Goal: Transaction & Acquisition: Download file/media

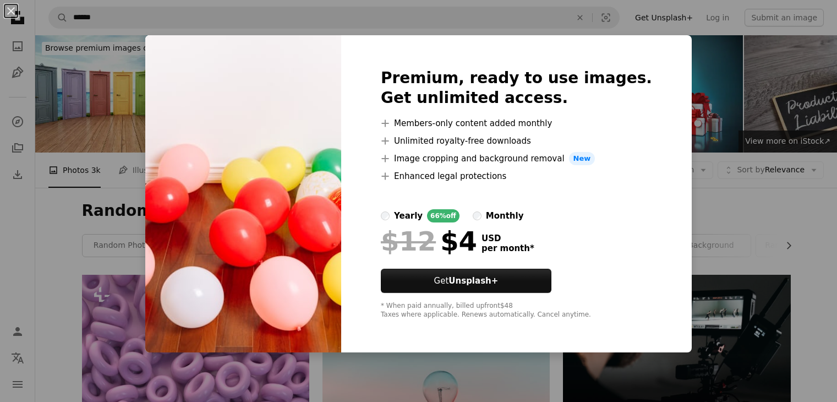
scroll to position [5620, 0]
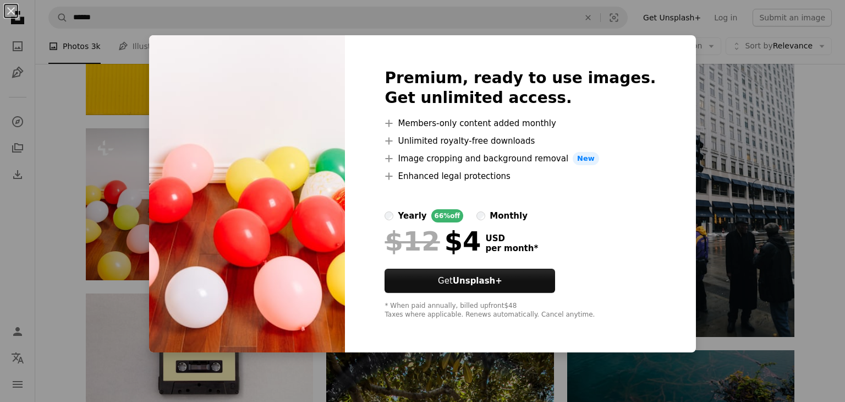
click at [708, 121] on div "An X shape Premium, ready to use images. Get unlimited access. A plus sign Memb…" at bounding box center [422, 201] width 845 height 402
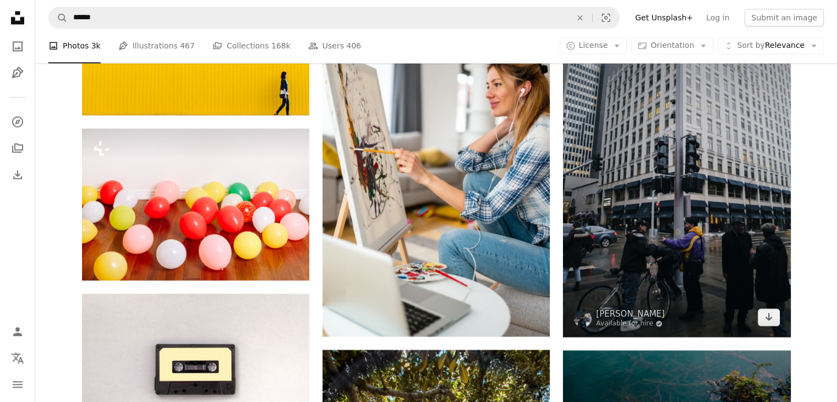
click at [708, 121] on img at bounding box center [676, 166] width 227 height 341
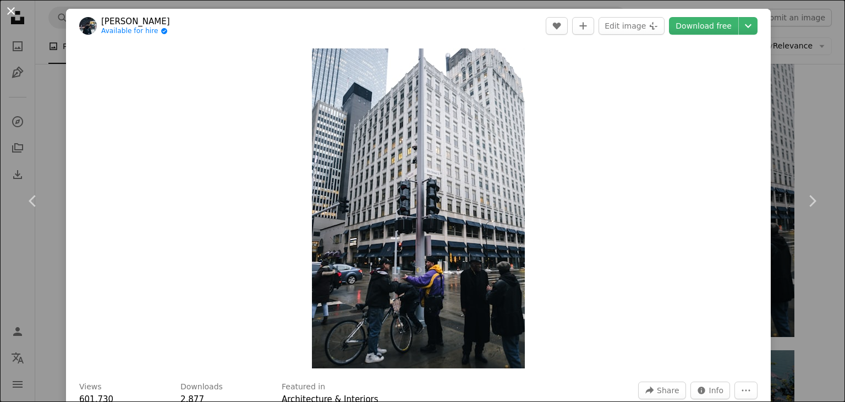
click at [11, 12] on button "An X shape" at bounding box center [10, 10] width 13 height 13
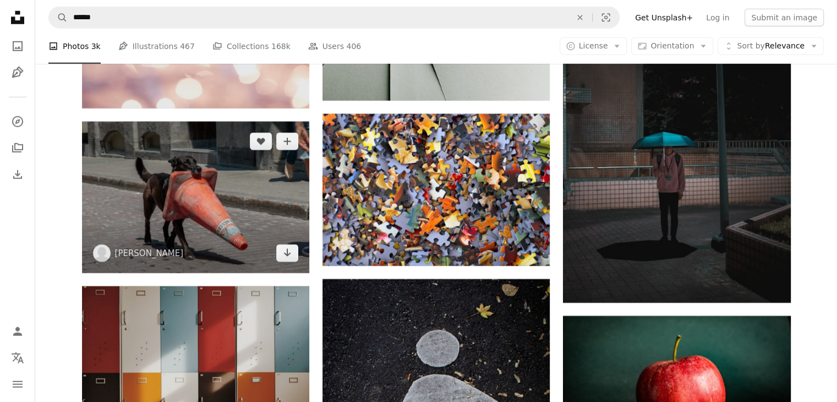
scroll to position [7210, 0]
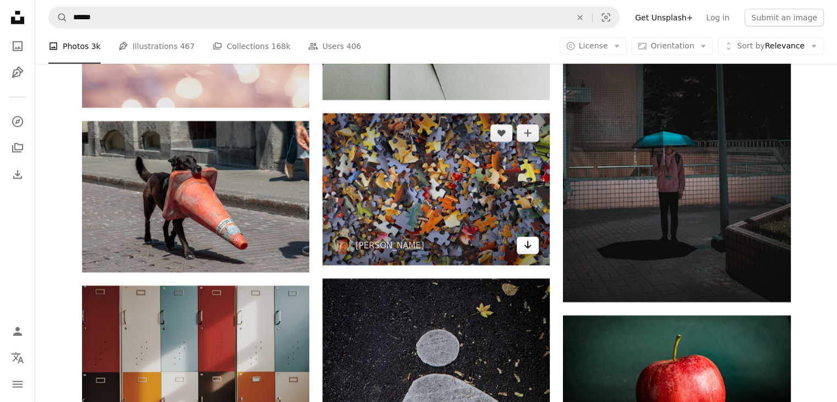
click at [529, 247] on icon "Arrow pointing down" at bounding box center [527, 244] width 9 height 13
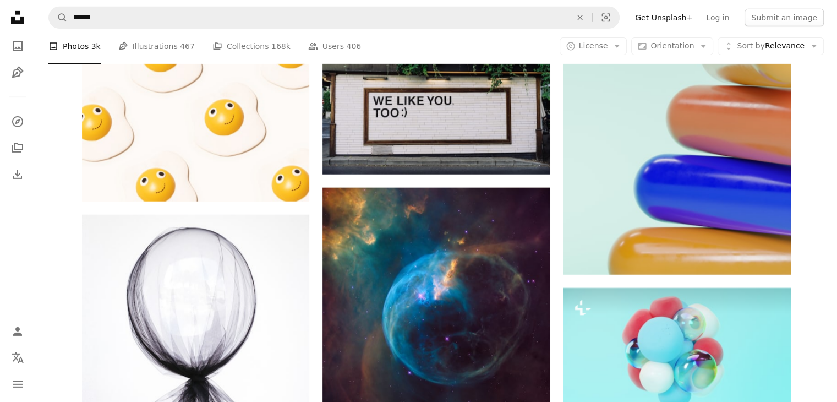
scroll to position [7819, 0]
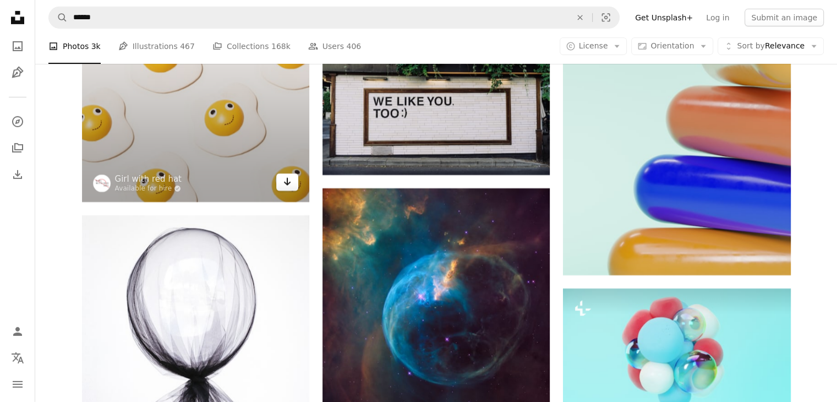
click at [287, 185] on icon "Download" at bounding box center [287, 182] width 7 height 8
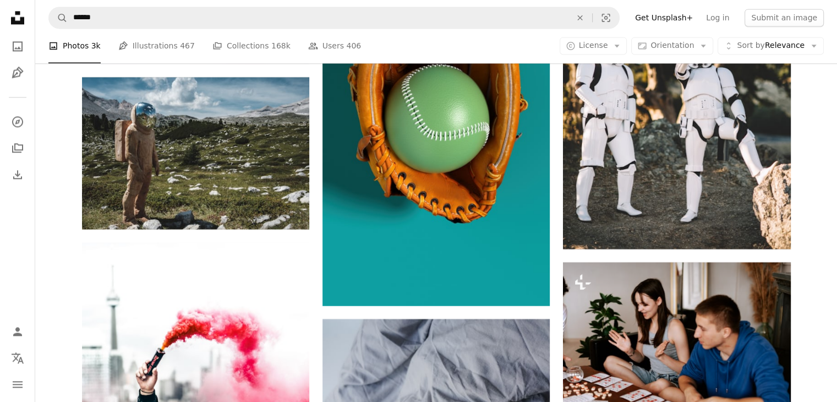
scroll to position [9951, 0]
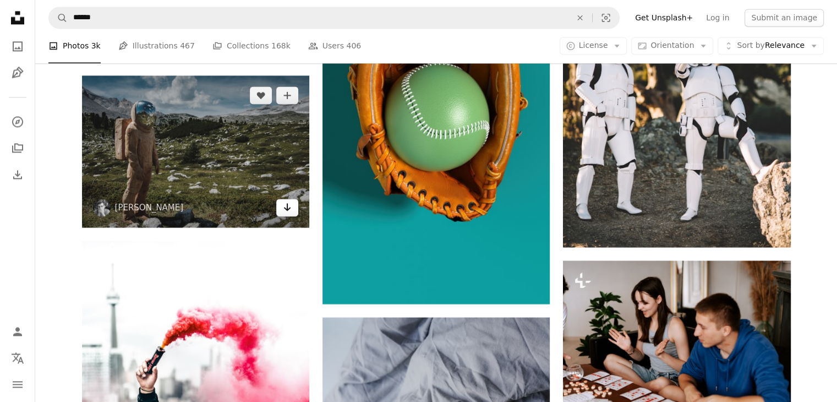
click at [290, 203] on icon "Arrow pointing down" at bounding box center [287, 206] width 9 height 13
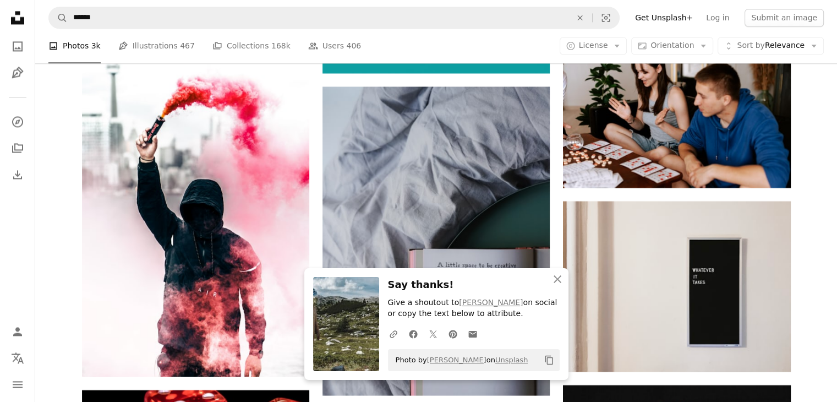
scroll to position [10183, 0]
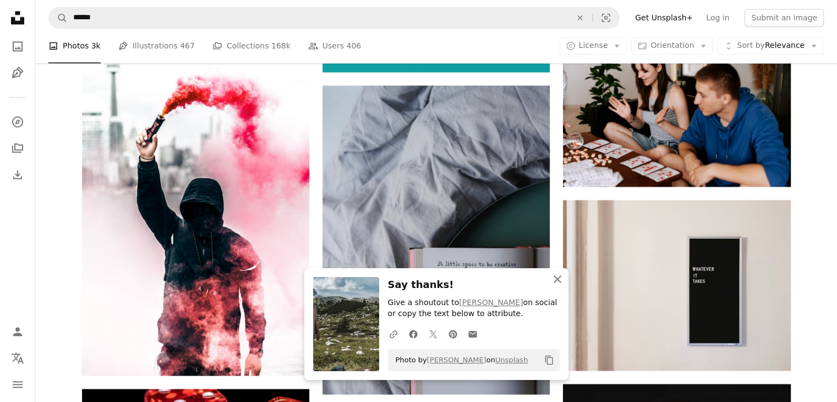
click at [557, 277] on icon "An X shape" at bounding box center [557, 278] width 13 height 13
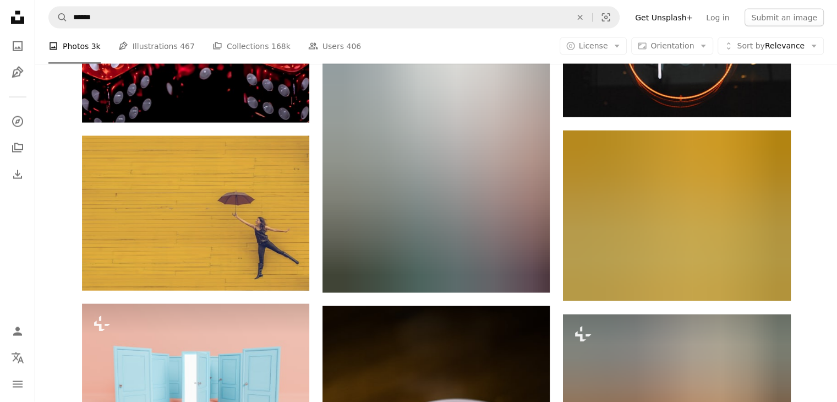
scroll to position [10602, 0]
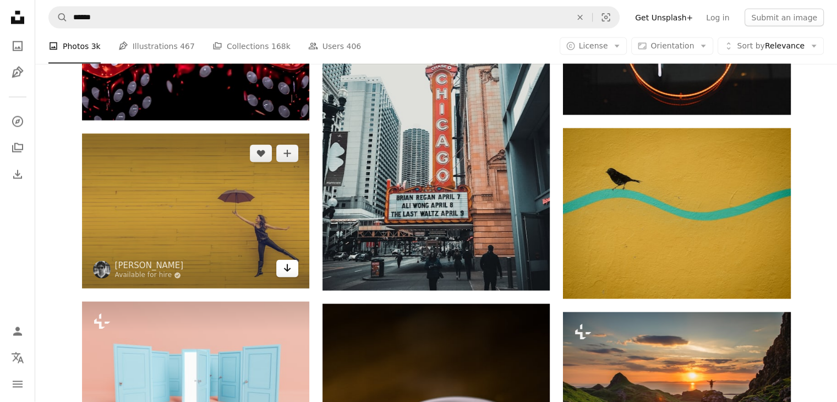
click at [290, 272] on icon "Arrow pointing down" at bounding box center [287, 267] width 9 height 13
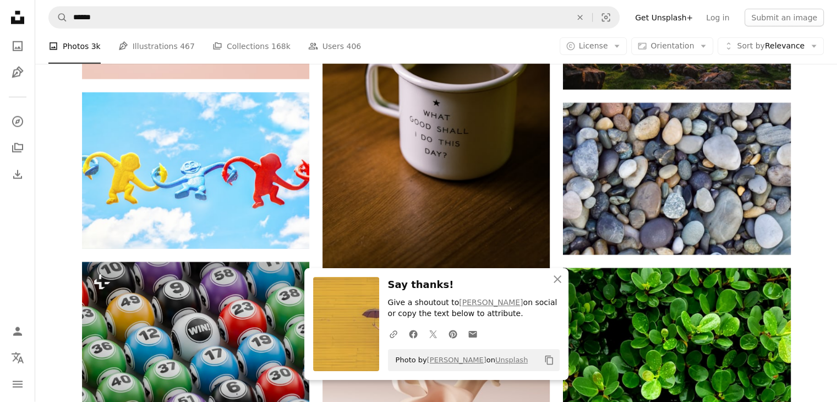
scroll to position [11040, 0]
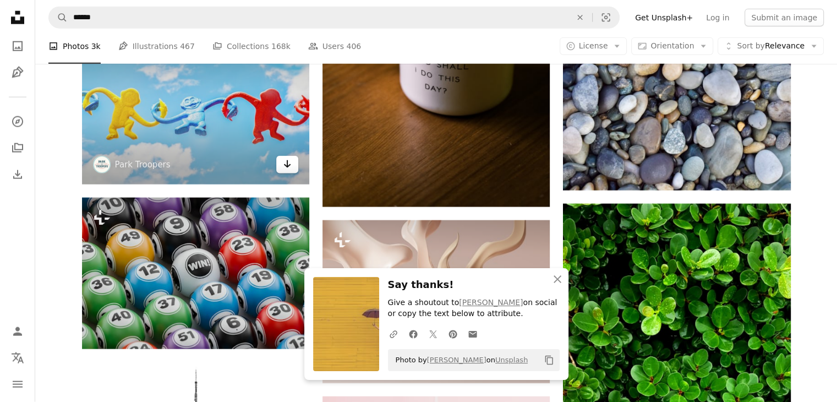
click at [289, 169] on icon "Arrow pointing down" at bounding box center [287, 163] width 9 height 13
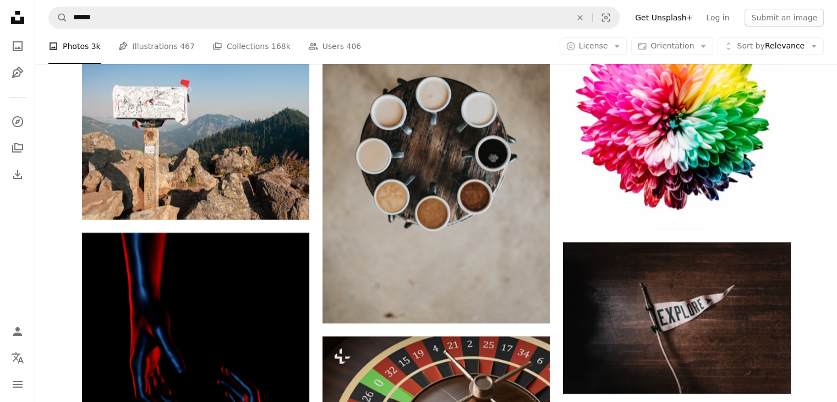
scroll to position [12532, 0]
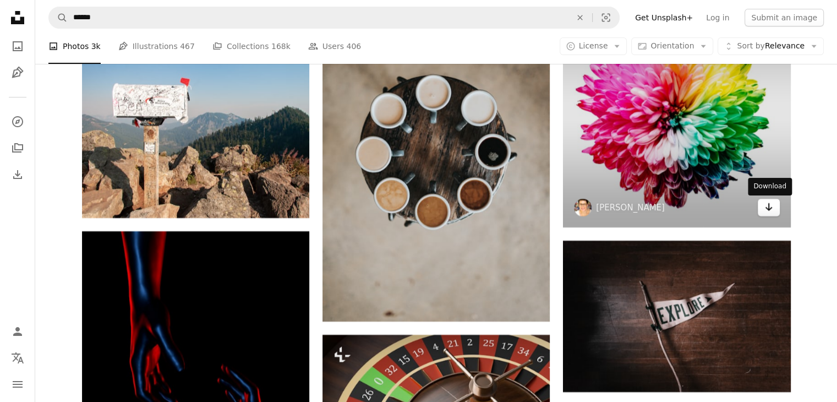
click at [773, 207] on link "Arrow pointing down" at bounding box center [769, 208] width 22 height 18
